Goal: Task Accomplishment & Management: Manage account settings

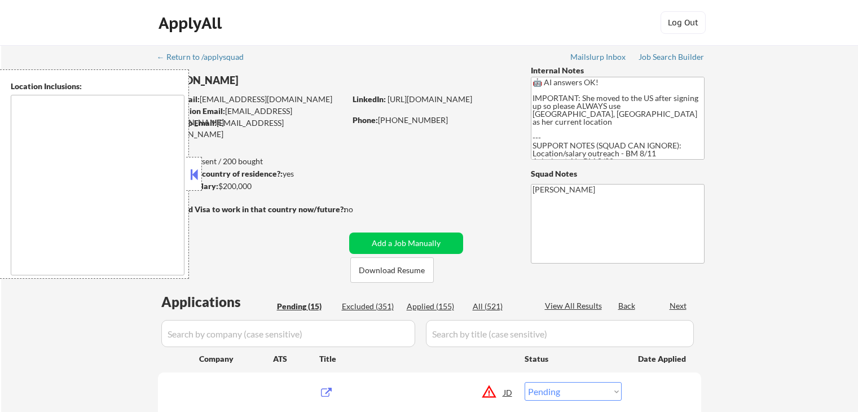
select select ""pending""
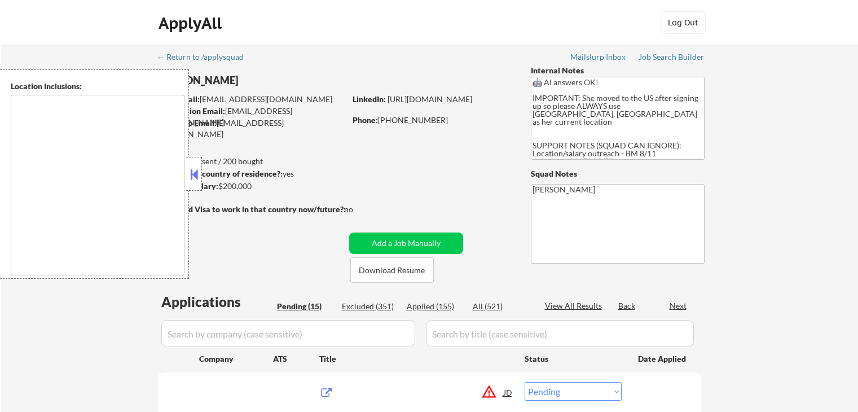
select select ""pending""
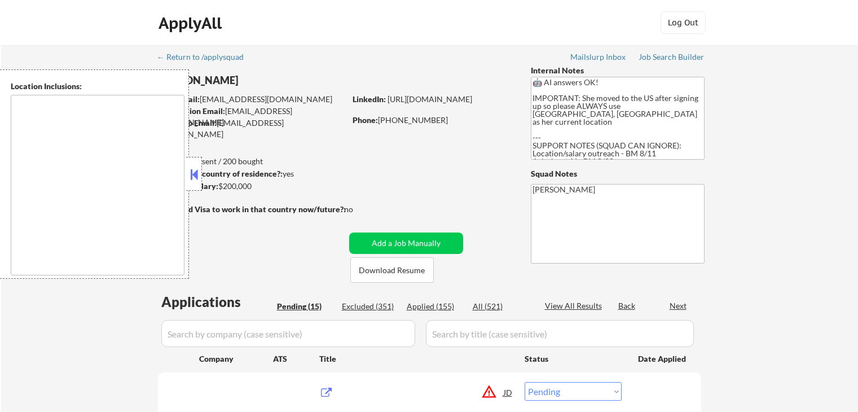
select select ""pending""
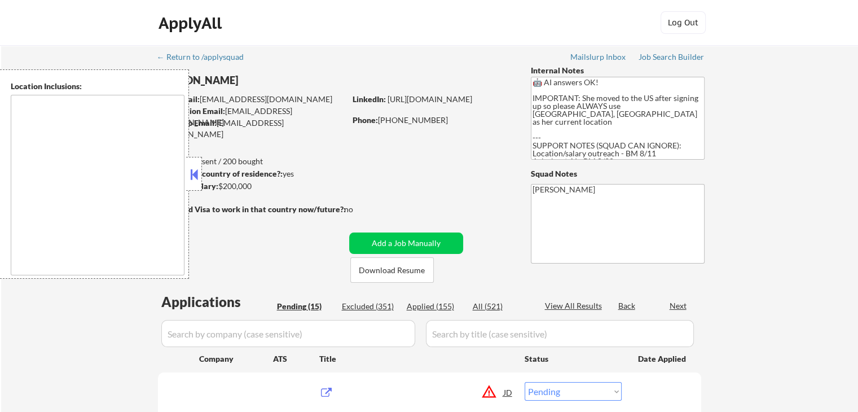
type textarea "[GEOGRAPHIC_DATA], [GEOGRAPHIC_DATA] [GEOGRAPHIC_DATA], [GEOGRAPHIC_DATA] [GEOG…"
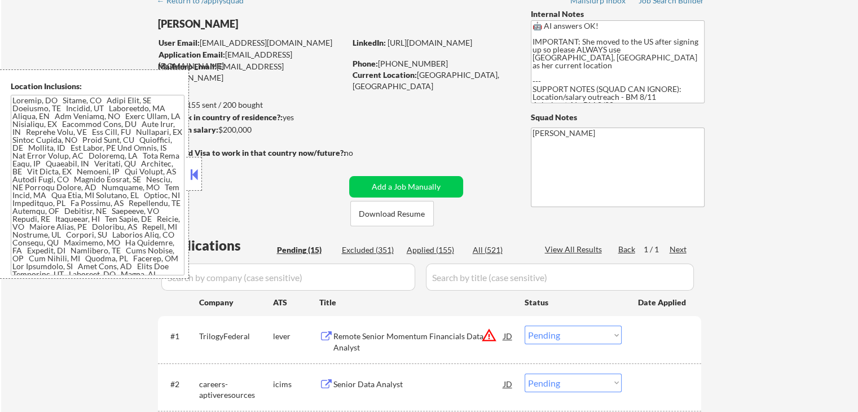
scroll to position [56, 0]
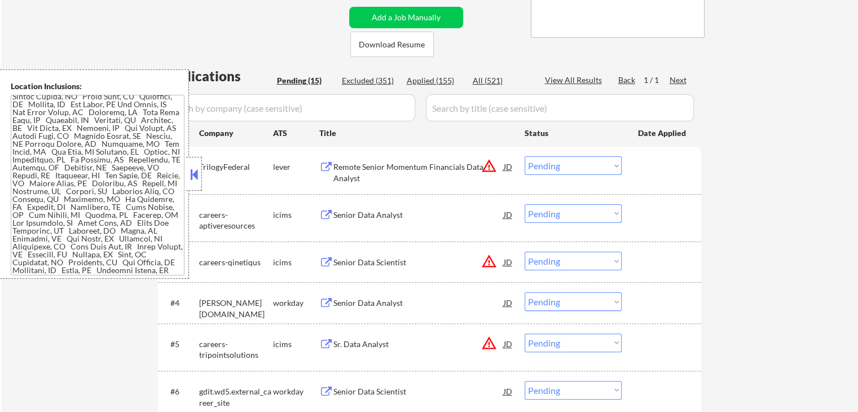
scroll to position [83, 0]
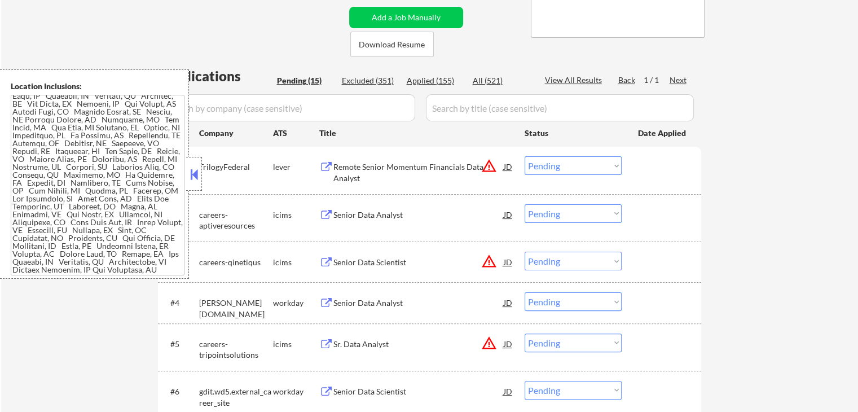
click at [583, 168] on select "Choose an option... Pending Applied Excluded (Questions) Excluded (Expired) Exc…" at bounding box center [573, 165] width 97 height 19
click at [525, 156] on select "Choose an option... Pending Applied Excluded (Questions) Excluded (Expired) Exc…" at bounding box center [573, 165] width 97 height 19
click at [699, 209] on div "#2 careers-aptiveresources icims Senior Data Analyst JD Choose an option... Pen…" at bounding box center [429, 217] width 543 height 47
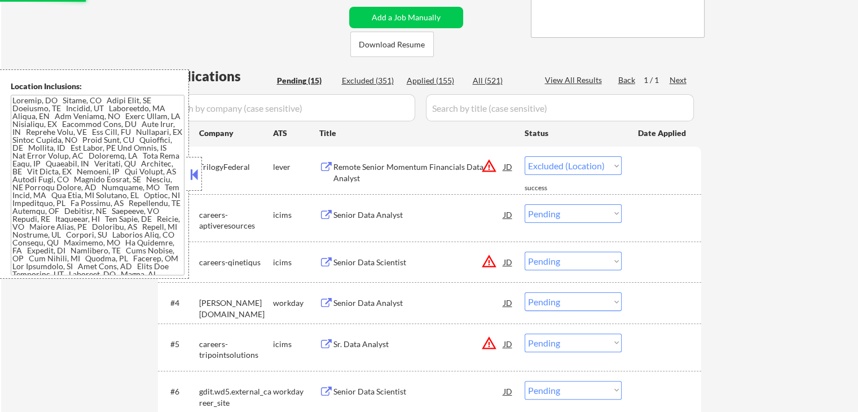
scroll to position [0, 0]
select select ""pending""
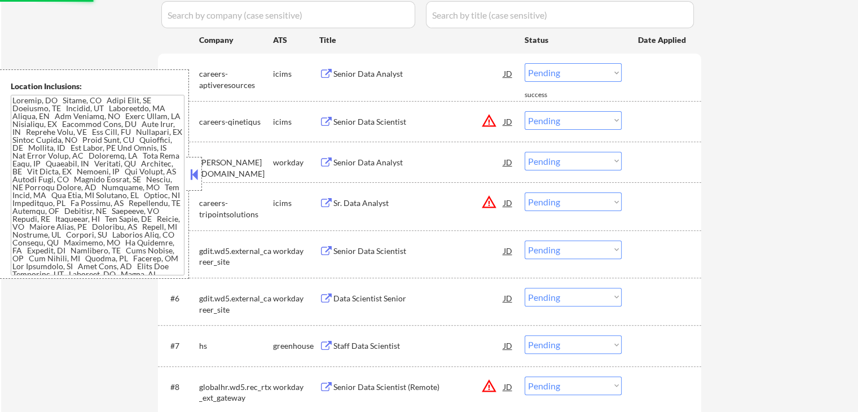
scroll to position [339, 0]
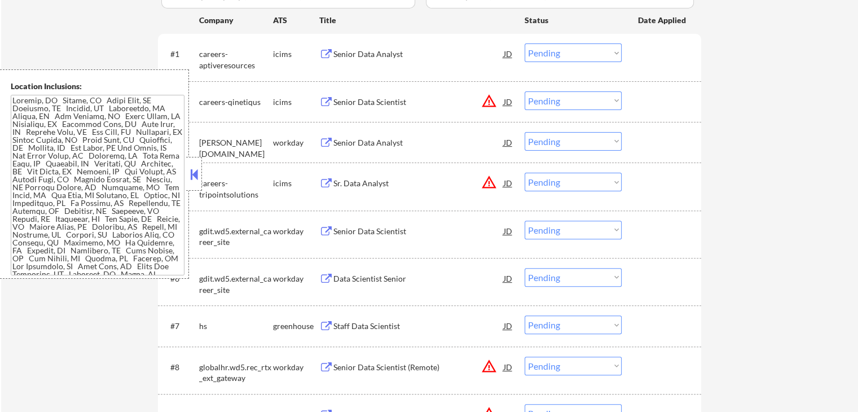
click at [562, 102] on select "Choose an option... Pending Applied Excluded (Questions) Excluded (Expired) Exc…" at bounding box center [573, 100] width 97 height 19
select select ""excluded__location_""
click at [525, 91] on select "Choose an option... Pending Applied Excluded (Questions) Excluded (Expired) Exc…" at bounding box center [573, 100] width 97 height 19
drag, startPoint x: 576, startPoint y: 181, endPoint x: 578, endPoint y: 190, distance: 9.9
click at [576, 181] on select "Choose an option... Pending Applied Excluded (Questions) Excluded (Expired) Exc…" at bounding box center [573, 182] width 97 height 19
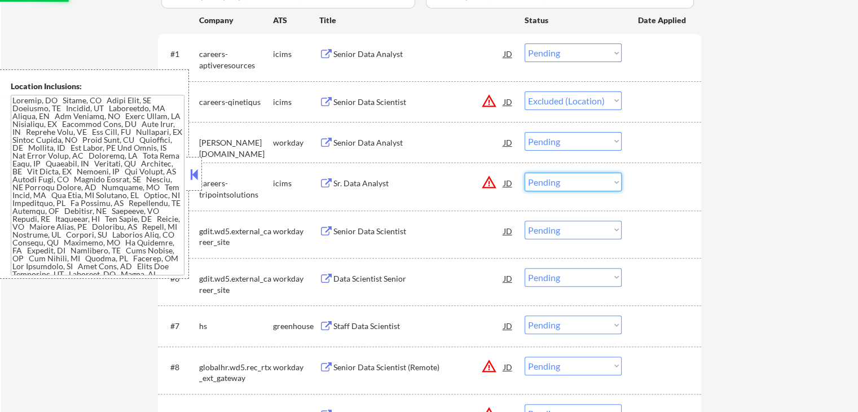
select select ""excluded__location_""
click at [525, 173] on select "Choose an option... Pending Applied Excluded (Questions) Excluded (Expired) Exc…" at bounding box center [573, 182] width 97 height 19
click at [726, 203] on div "← Return to /applysquad Mailslurp Inbox Job Search Builder [GEOGRAPHIC_DATA][PE…" at bounding box center [429, 219] width 857 height 1025
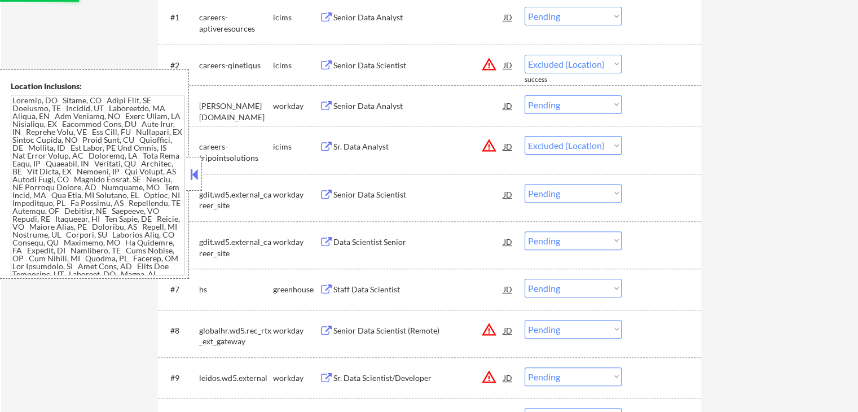
scroll to position [395, 0]
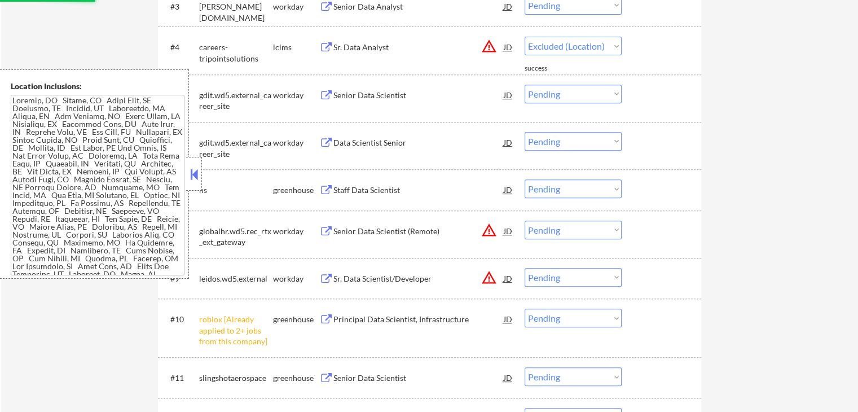
select select ""pending""
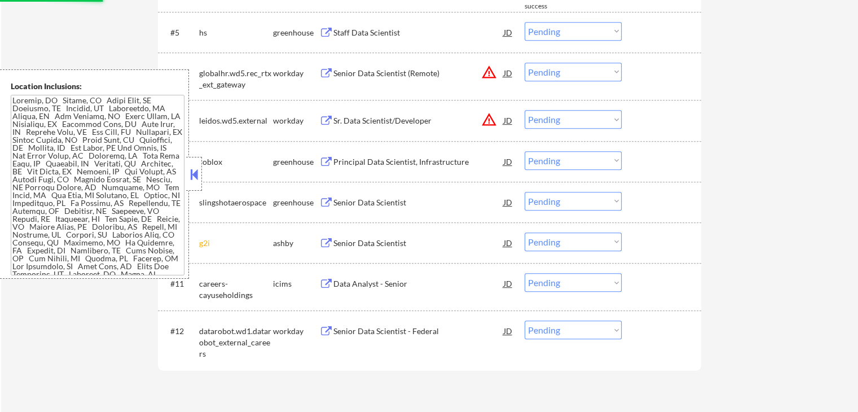
scroll to position [564, 0]
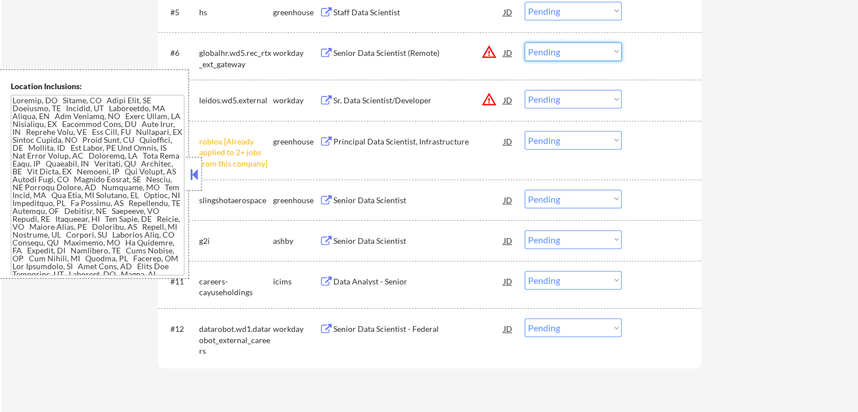
click at [558, 55] on select "Choose an option... Pending Applied Excluded (Questions) Excluded (Expired) Exc…" at bounding box center [573, 51] width 97 height 19
select select ""excluded__location_""
click at [525, 42] on select "Choose an option... Pending Applied Excluded (Questions) Excluded (Expired) Exc…" at bounding box center [573, 51] width 97 height 19
click at [576, 100] on select "Choose an option... Pending Applied Excluded (Questions) Excluded (Expired) Exc…" at bounding box center [573, 99] width 97 height 19
select select ""excluded__location_""
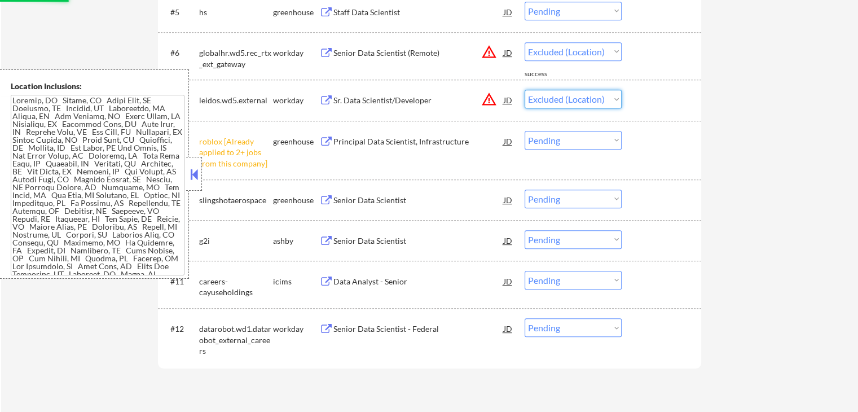
click at [525, 90] on select "Choose an option... Pending Applied Excluded (Questions) Excluded (Expired) Exc…" at bounding box center [573, 99] width 97 height 19
select select ""pending""
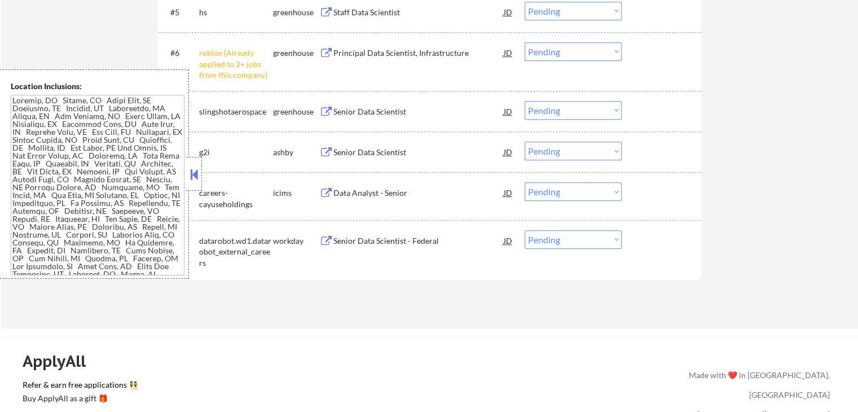
drag, startPoint x: 546, startPoint y: 51, endPoint x: 547, endPoint y: 57, distance: 6.3
click at [546, 51] on select "Choose an option... Pending Applied Excluded (Questions) Excluded (Expired) Exc…" at bounding box center [573, 51] width 97 height 19
click at [525, 42] on select "Choose an option... Pending Applied Excluded (Questions) Excluded (Expired) Exc…" at bounding box center [573, 51] width 97 height 19
select select ""pending""
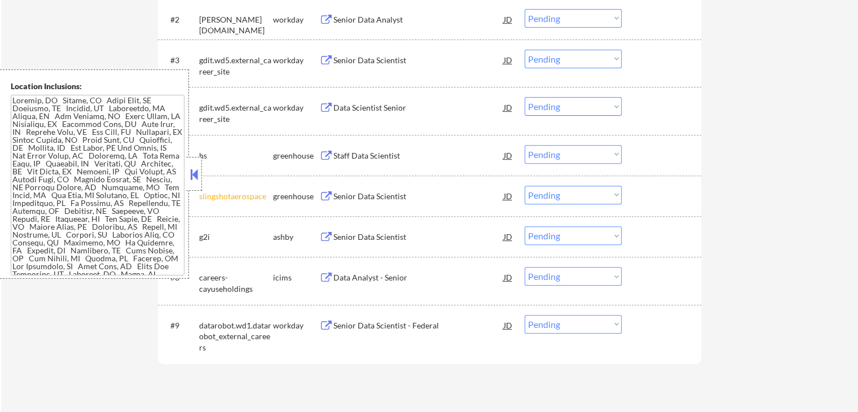
scroll to position [282, 0]
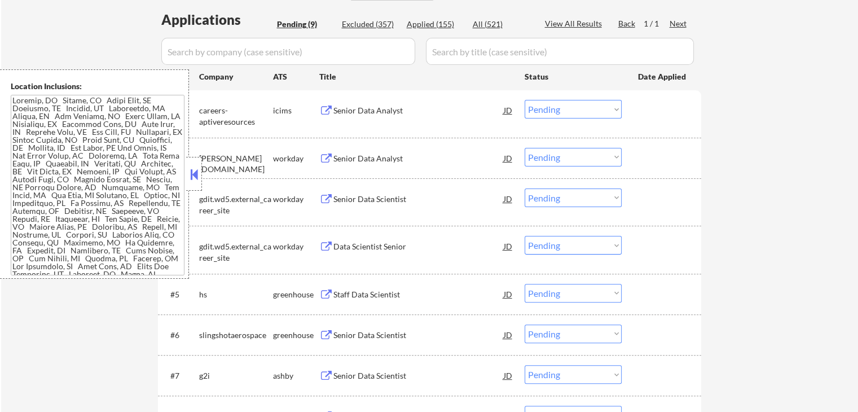
click at [383, 113] on div "Senior Data Analyst" at bounding box center [418, 110] width 170 height 11
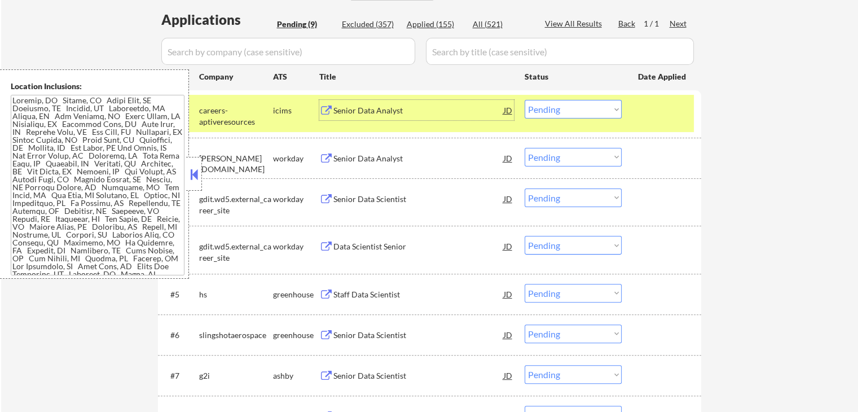
click at [411, 159] on div "Senior Data Analyst" at bounding box center [418, 158] width 170 height 11
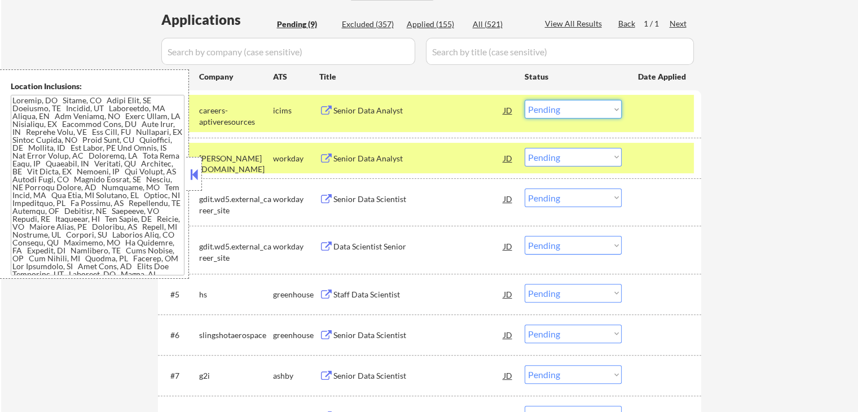
click at [546, 106] on select "Choose an option... Pending Applied Excluded (Questions) Excluded (Expired) Exc…" at bounding box center [573, 109] width 97 height 19
click at [525, 100] on select "Choose an option... Pending Applied Excluded (Questions) Excluded (Expired) Exc…" at bounding box center [573, 109] width 97 height 19
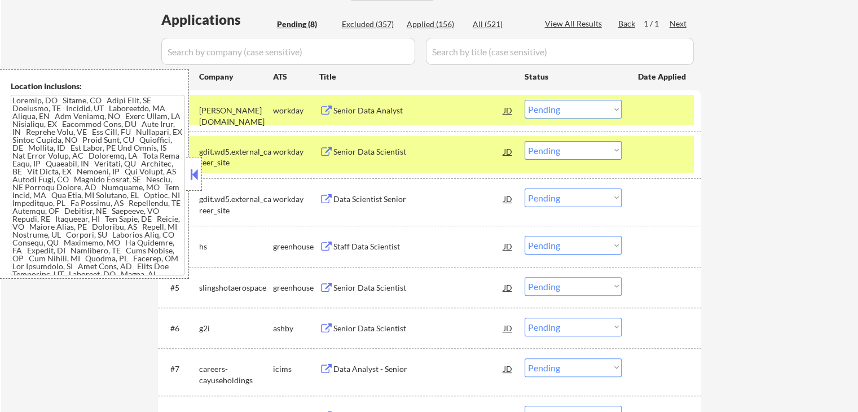
drag, startPoint x: 552, startPoint y: 104, endPoint x: 552, endPoint y: 115, distance: 10.2
click at [552, 104] on select "Choose an option... Pending Applied Excluded (Questions) Excluded (Expired) Exc…" at bounding box center [573, 109] width 97 height 19
click at [525, 100] on select "Choose an option... Pending Applied Excluded (Questions) Excluded (Expired) Exc…" at bounding box center [573, 109] width 97 height 19
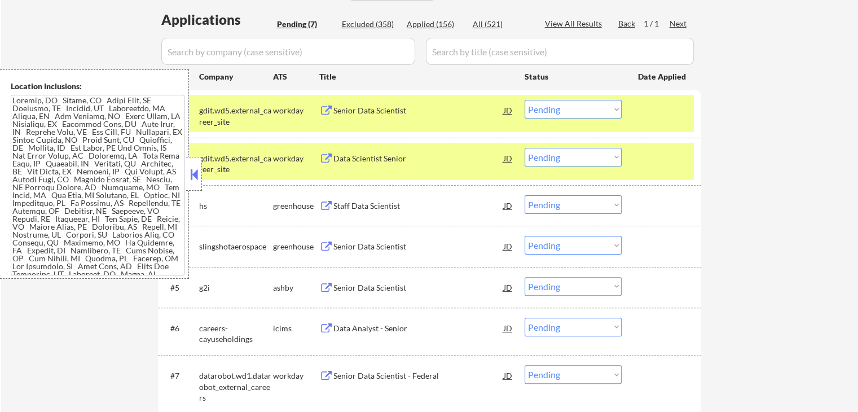
click at [414, 109] on div "Senior Data Scientist" at bounding box center [418, 110] width 170 height 11
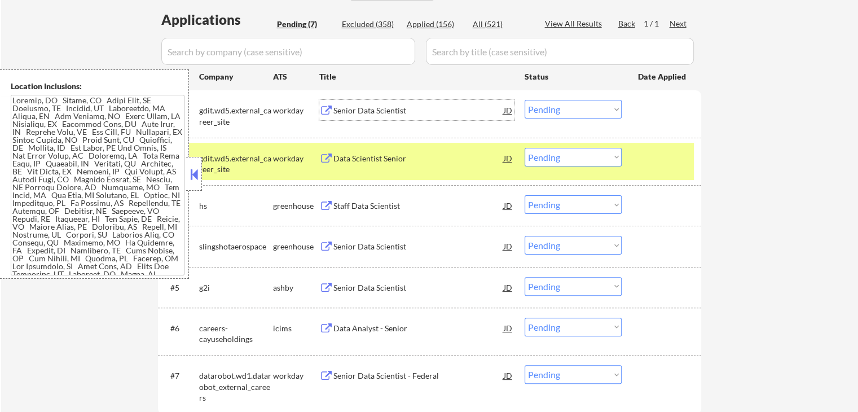
click at [432, 159] on div "Data Scientist Senior" at bounding box center [418, 158] width 170 height 11
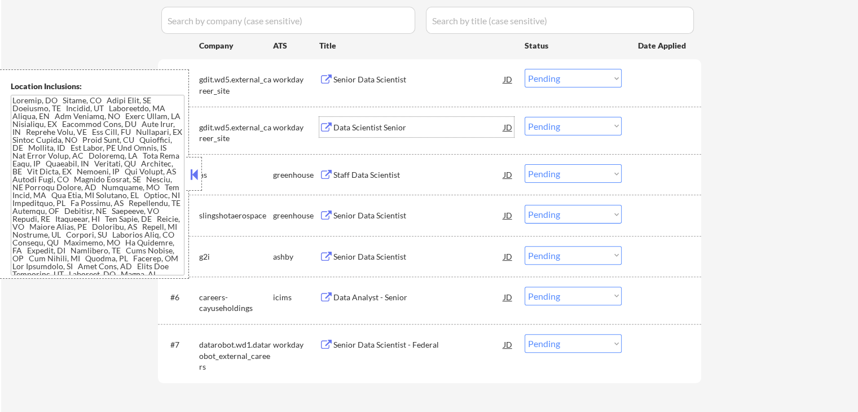
scroll to position [339, 0]
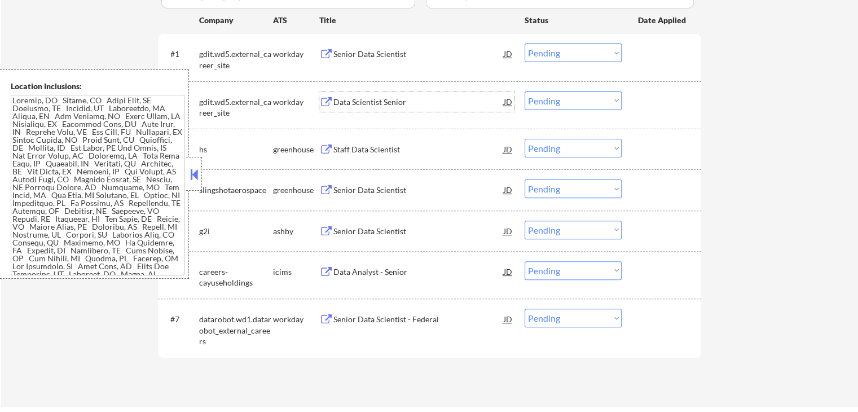
click at [555, 55] on select "Choose an option... Pending Applied Excluded (Questions) Excluded (Expired) Exc…" at bounding box center [573, 52] width 97 height 19
click at [525, 43] on select "Choose an option... Pending Applied Excluded (Questions) Excluded (Expired) Exc…" at bounding box center [573, 52] width 97 height 19
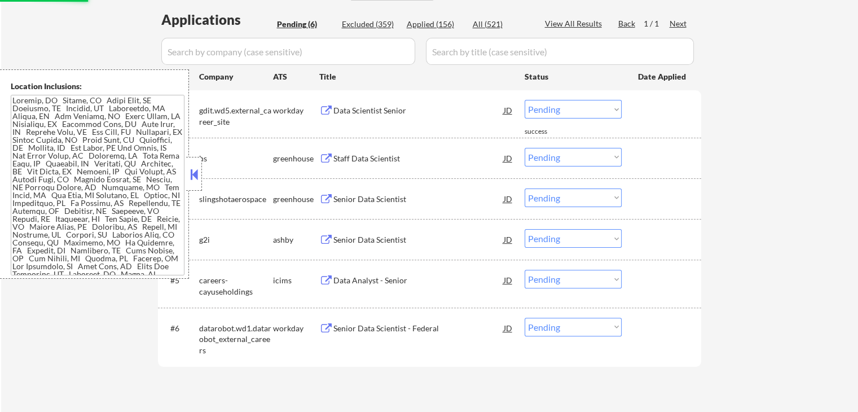
click at [399, 155] on div "Staff Data Scientist" at bounding box center [418, 158] width 170 height 11
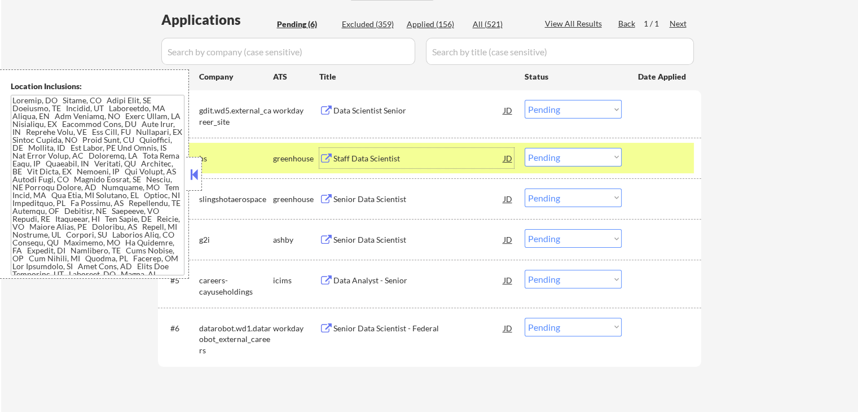
drag, startPoint x: 554, startPoint y: 109, endPoint x: 554, endPoint y: 116, distance: 6.8
click at [554, 109] on select "Choose an option... Pending Applied Excluded (Questions) Excluded (Expired) Exc…" at bounding box center [573, 109] width 97 height 19
click at [525, 100] on select "Choose an option... Pending Applied Excluded (Questions) Excluded (Expired) Exc…" at bounding box center [573, 109] width 97 height 19
click at [388, 199] on div "Senior Data Scientist" at bounding box center [418, 199] width 170 height 11
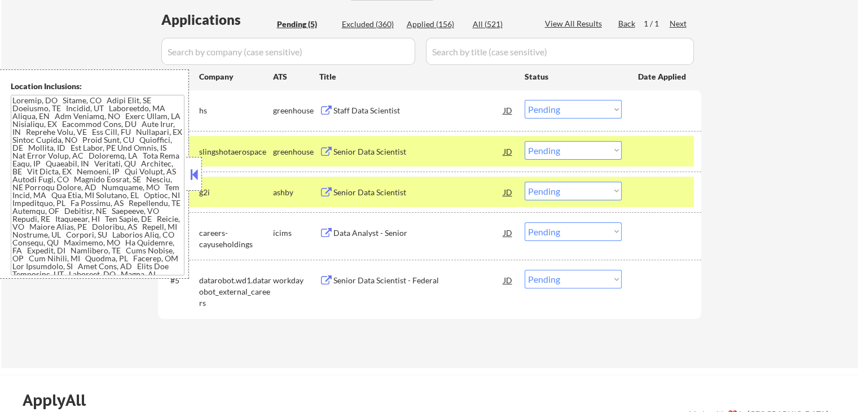
scroll to position [4, 0]
click at [555, 111] on select "Choose an option... Pending Applied Excluded (Questions) Excluded (Expired) Exc…" at bounding box center [573, 109] width 97 height 19
click at [525, 100] on select "Choose an option... Pending Applied Excluded (Questions) Excluded (Expired) Exc…" at bounding box center [573, 109] width 97 height 19
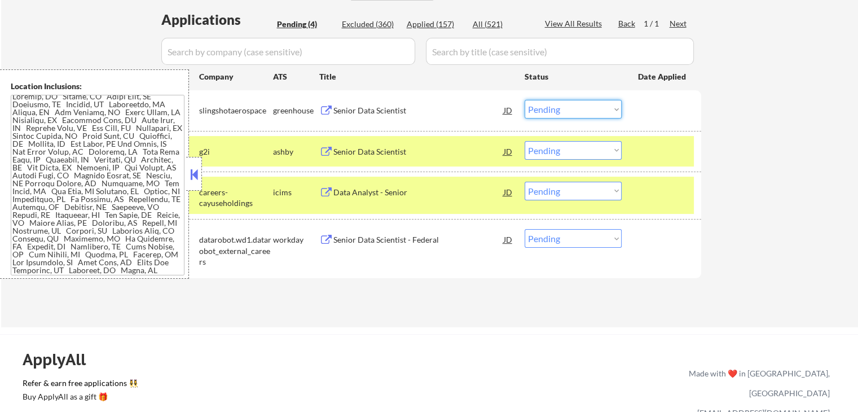
click at [562, 109] on select "Choose an option... Pending Applied Excluded (Questions) Excluded (Expired) Exc…" at bounding box center [573, 109] width 97 height 19
click at [525, 100] on select "Choose an option... Pending Applied Excluded (Questions) Excluded (Expired) Exc…" at bounding box center [573, 109] width 97 height 19
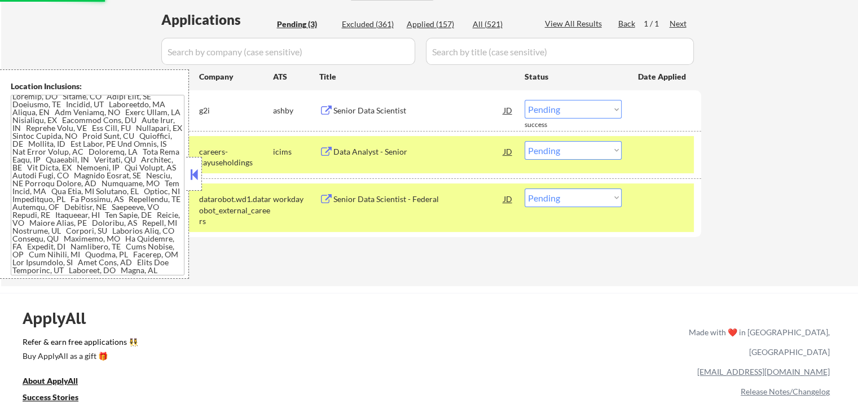
click at [393, 111] on div "Senior Data Scientist" at bounding box center [418, 110] width 170 height 11
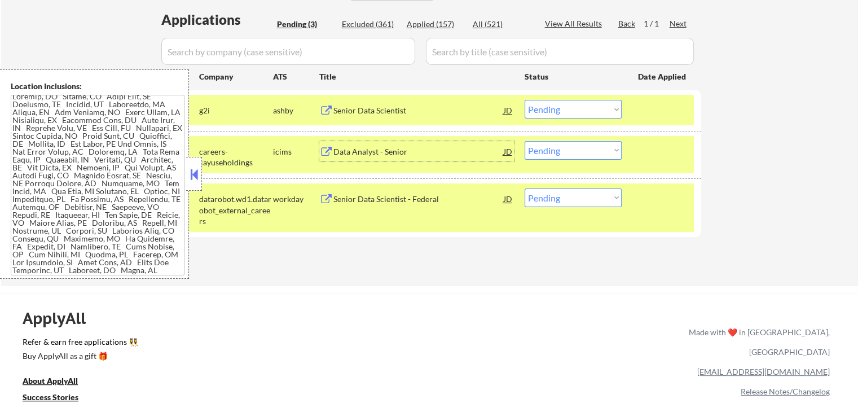
click at [409, 146] on div "Data Analyst - Senior" at bounding box center [418, 151] width 170 height 11
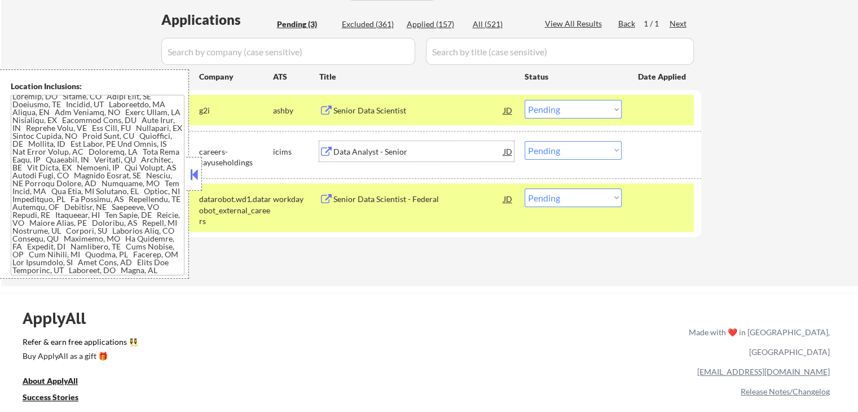
click at [556, 113] on select "Choose an option... Pending Applied Excluded (Questions) Excluded (Expired) Exc…" at bounding box center [573, 109] width 97 height 19
click at [525, 100] on select "Choose an option... Pending Applied Excluded (Questions) Excluded (Expired) Exc…" at bounding box center [573, 109] width 97 height 19
click at [449, 206] on div "Senior Data Scientist - Federal" at bounding box center [418, 198] width 170 height 20
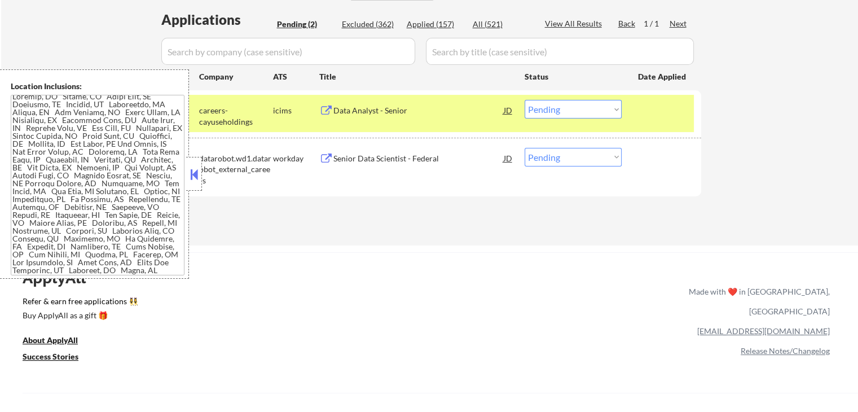
click at [573, 103] on select "Choose an option... Pending Applied Excluded (Questions) Excluded (Expired) Exc…" at bounding box center [573, 109] width 97 height 19
click at [525, 100] on select "Choose an option... Pending Applied Excluded (Questions) Excluded (Expired) Exc…" at bounding box center [573, 109] width 97 height 19
click at [516, 245] on div "← Return to /applysquad Mailslurp Inbox Job Search Builder [GEOGRAPHIC_DATA][PE…" at bounding box center [429, 271] width 858 height 1106
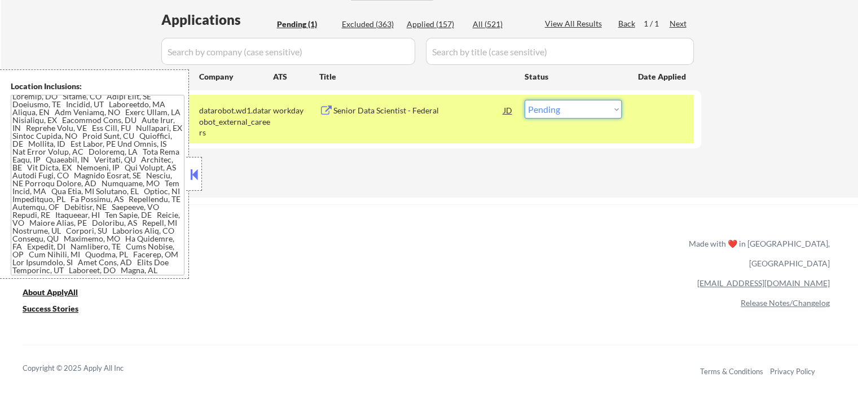
click at [564, 110] on select "Choose an option... Pending Applied Excluded (Questions) Excluded (Expired) Exc…" at bounding box center [573, 109] width 97 height 19
select select ""excluded__expired_""
click at [525, 100] on select "Choose an option... Pending Applied Excluded (Questions) Excluded (Expired) Exc…" at bounding box center [573, 109] width 97 height 19
click at [574, 173] on div "Applications Pending (1) Excluded (363) Applied (157) All (521) View All Result…" at bounding box center [429, 93] width 543 height 166
